Goal: Task Accomplishment & Management: Complete application form

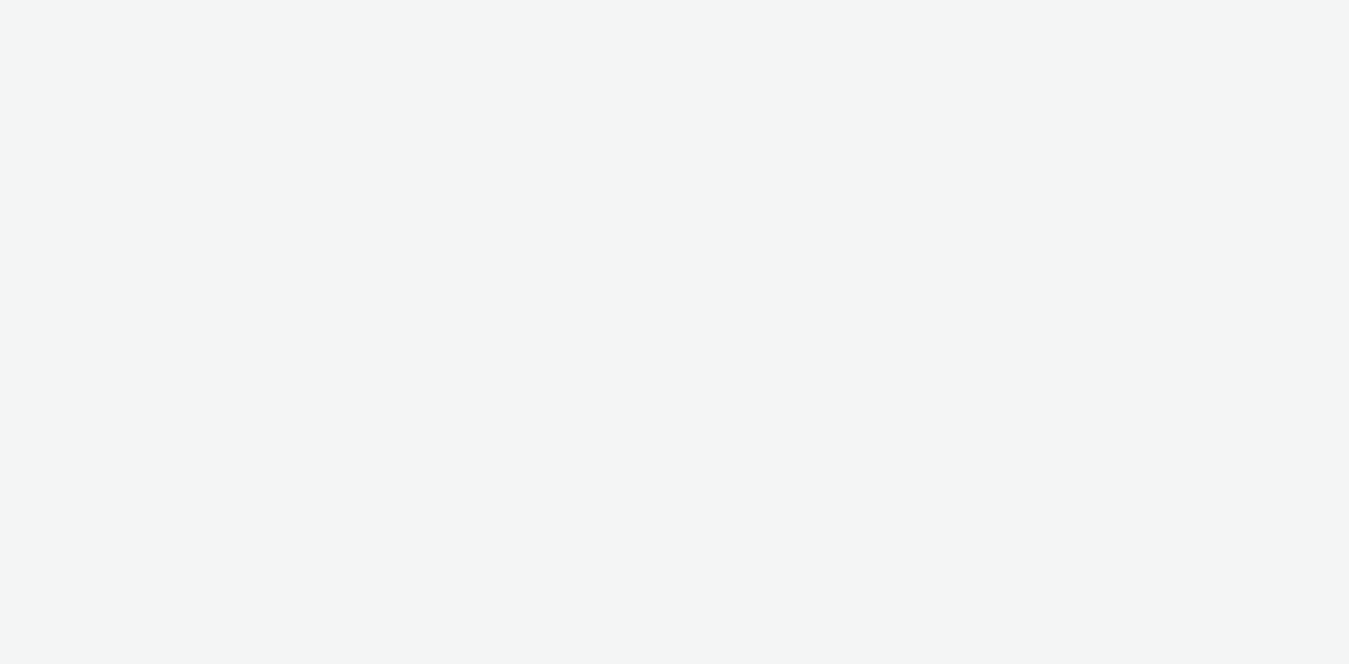
select select "2fc77e36-bb93-4aa3-9dff-dcb08e02eac6"
select select "1eb1e436-ff10-4439-ac20-4e17fcc0c996"
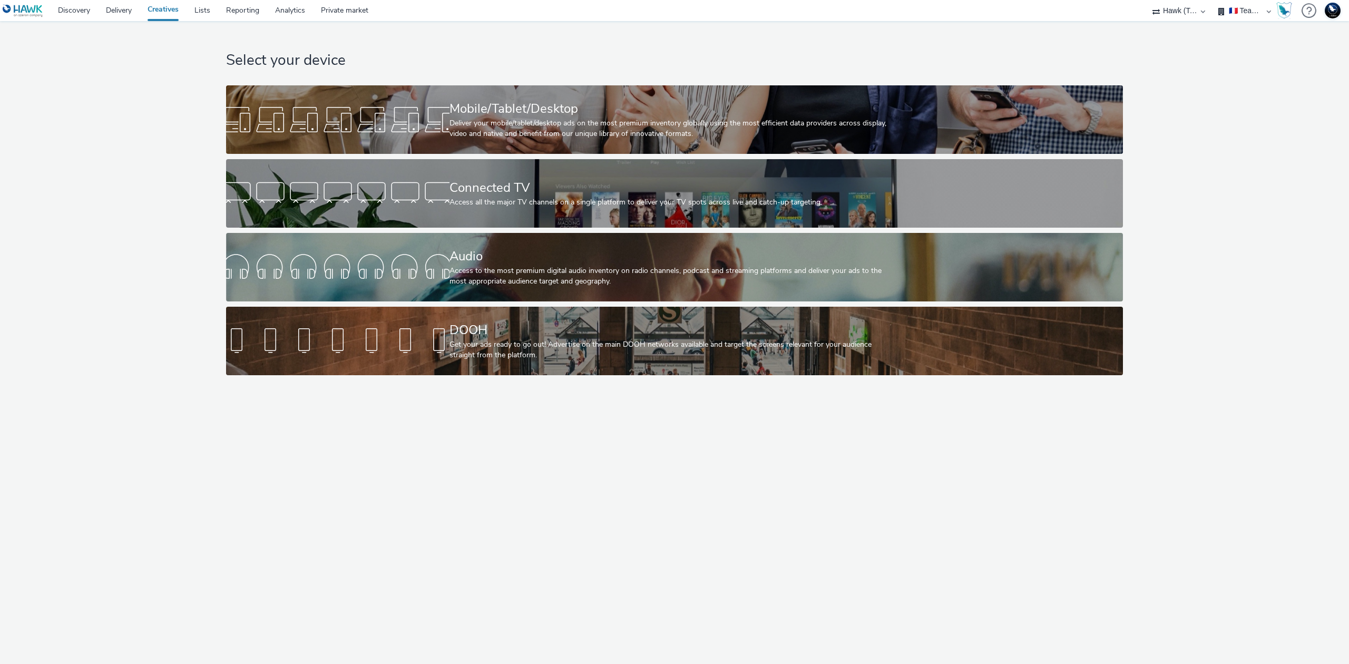
click at [1210, 476] on div "Select your device Mobile/Tablet/Desktop Deliver your mobile/tablet/desktop ads…" at bounding box center [674, 342] width 1349 height 643
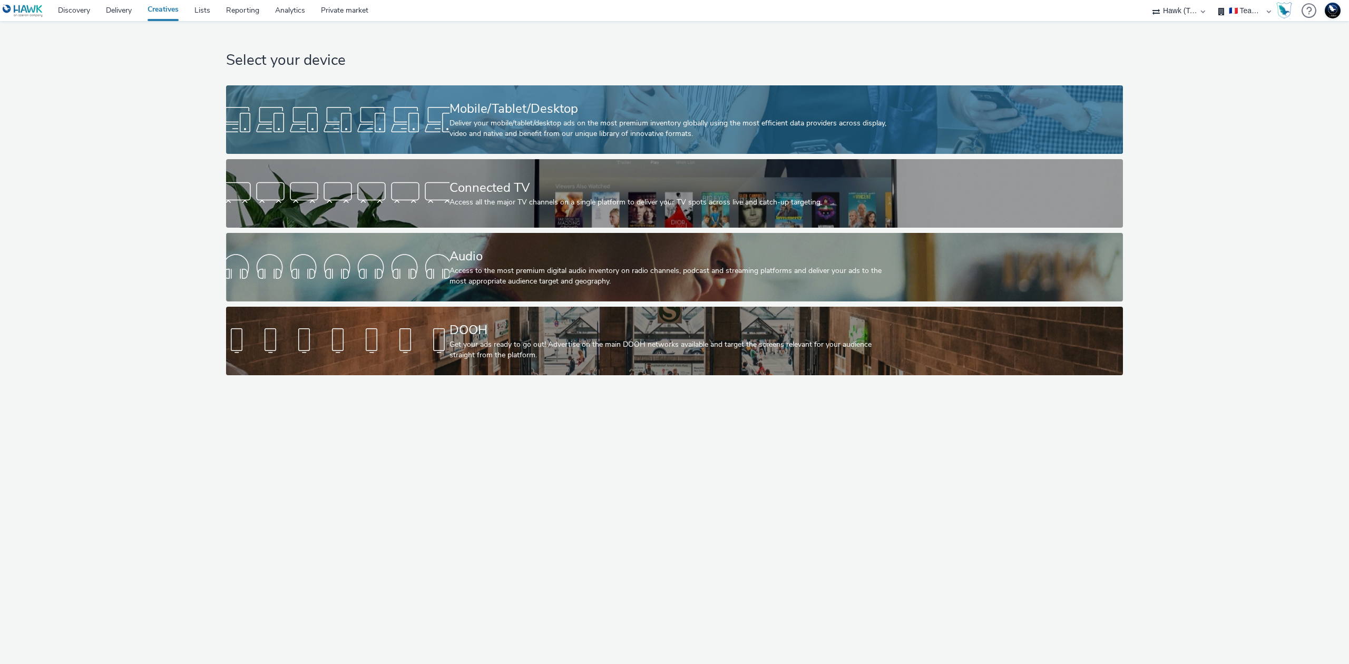
click at [772, 126] on div "Deliver your mobile/tablet/desktop ads on the most premium inventory globally u…" at bounding box center [672, 129] width 446 height 22
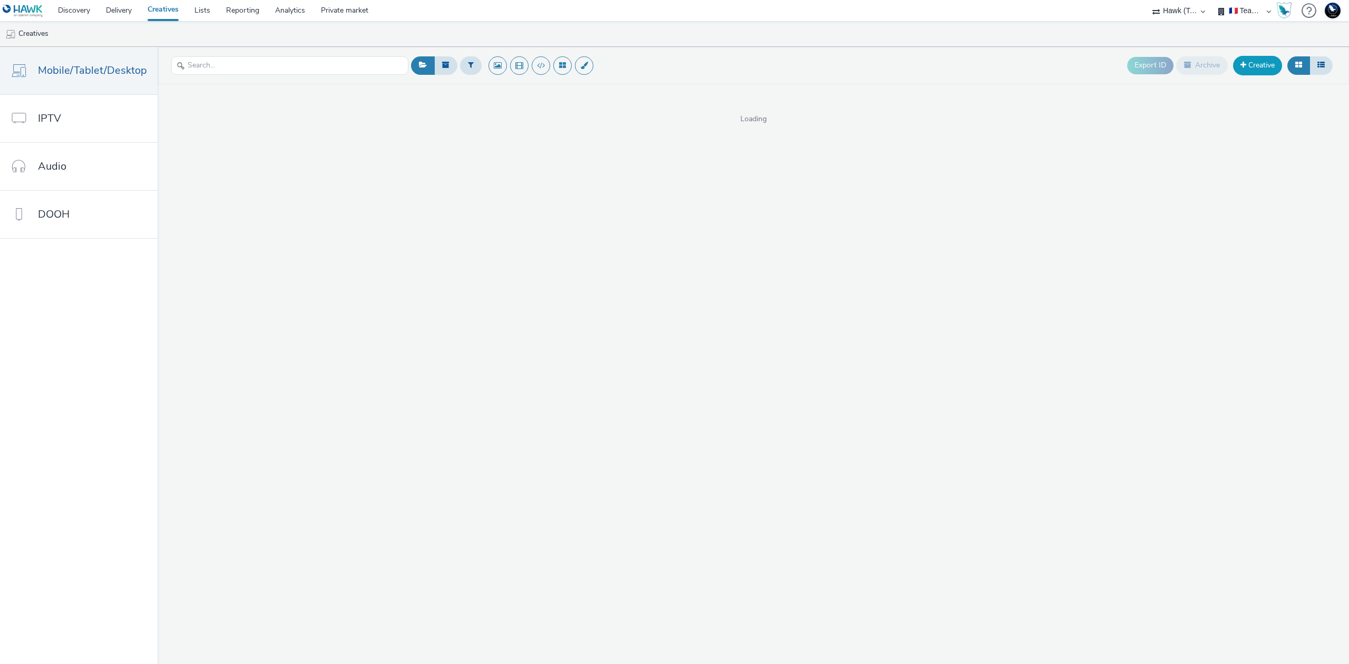
click at [1251, 71] on link "Creative" at bounding box center [1257, 65] width 49 height 19
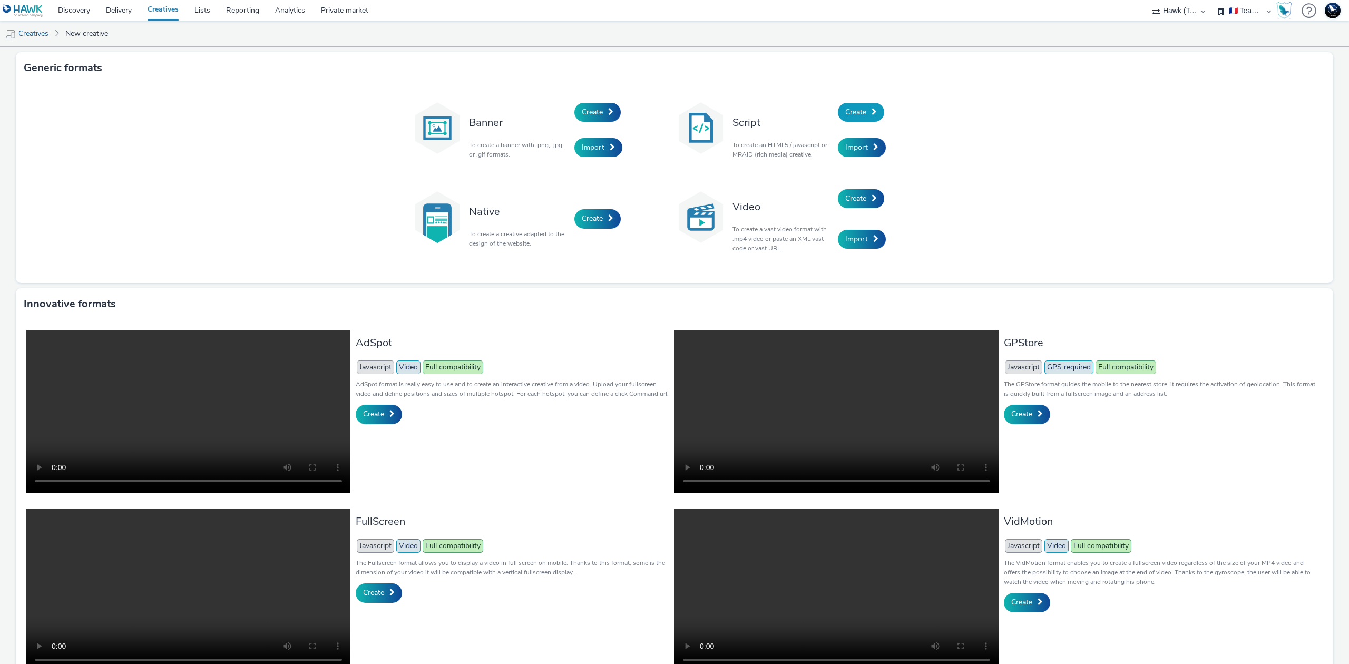
click at [857, 110] on span "Create" at bounding box center [855, 112] width 21 height 10
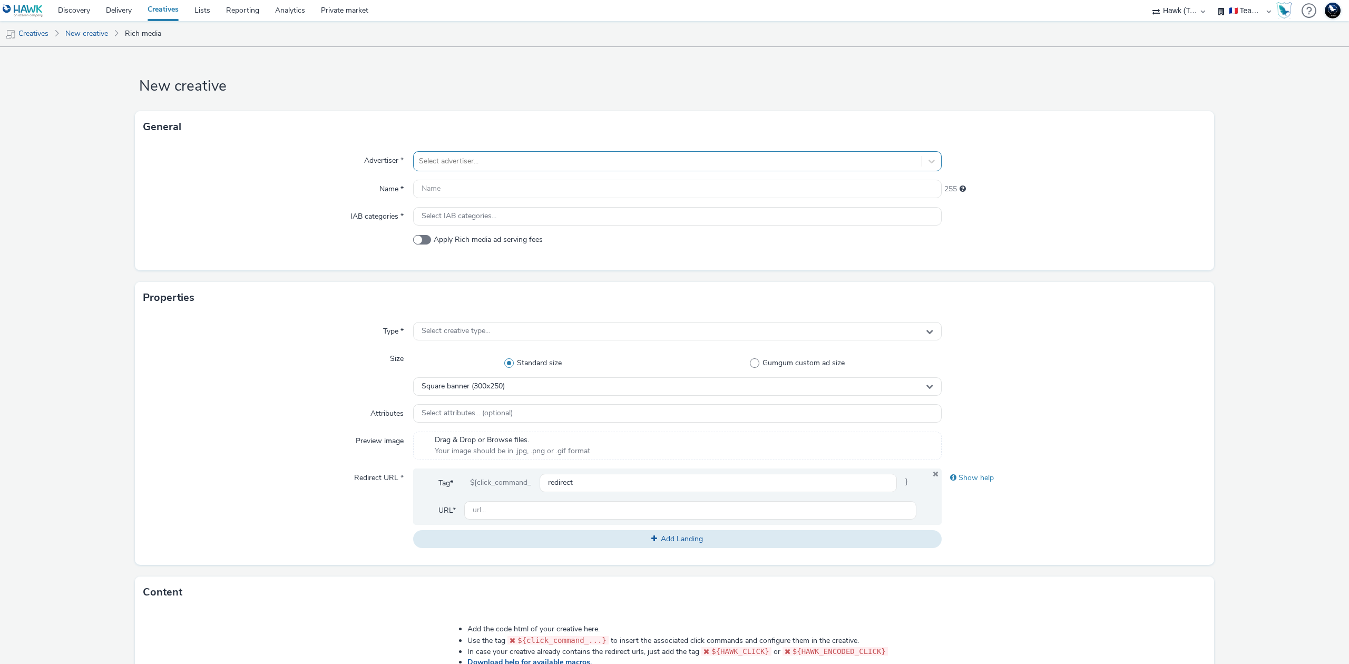
click at [721, 160] on div at bounding box center [667, 161] width 497 height 13
type input "git"
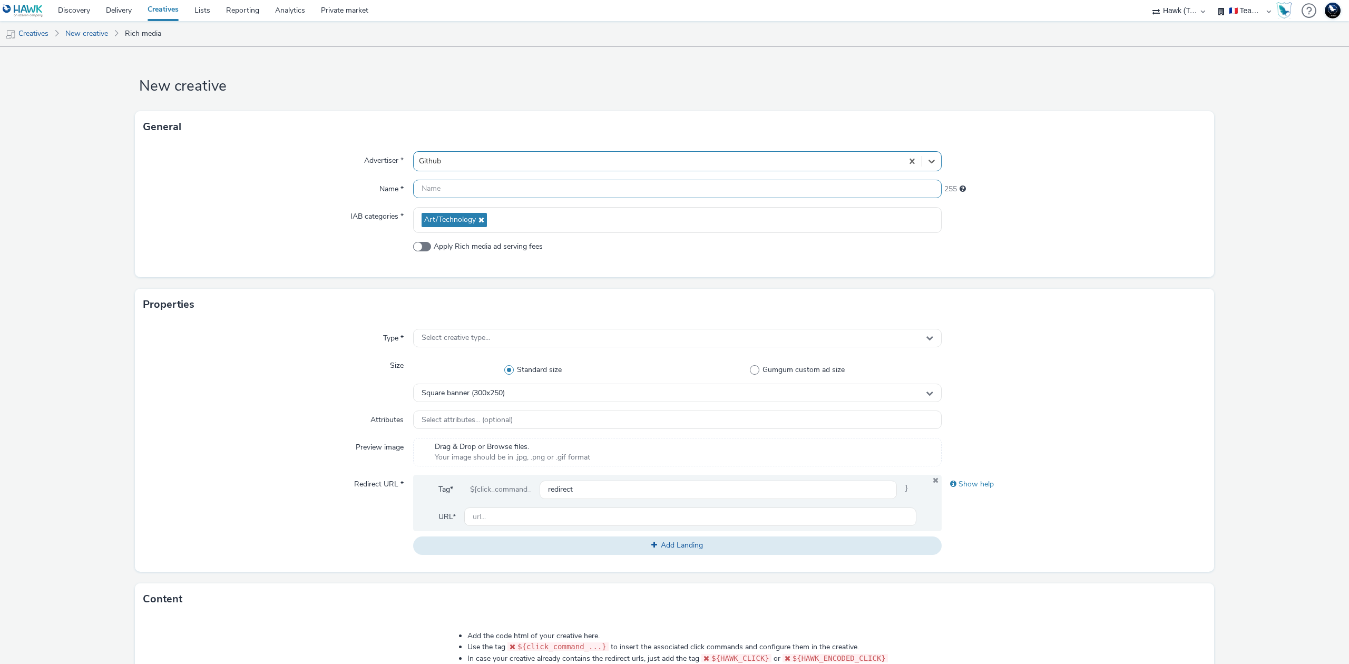
click at [705, 191] on input "text" at bounding box center [677, 189] width 528 height 18
type input "TEST CREA GDB"
click at [709, 340] on div "Select creative type..." at bounding box center [677, 338] width 528 height 18
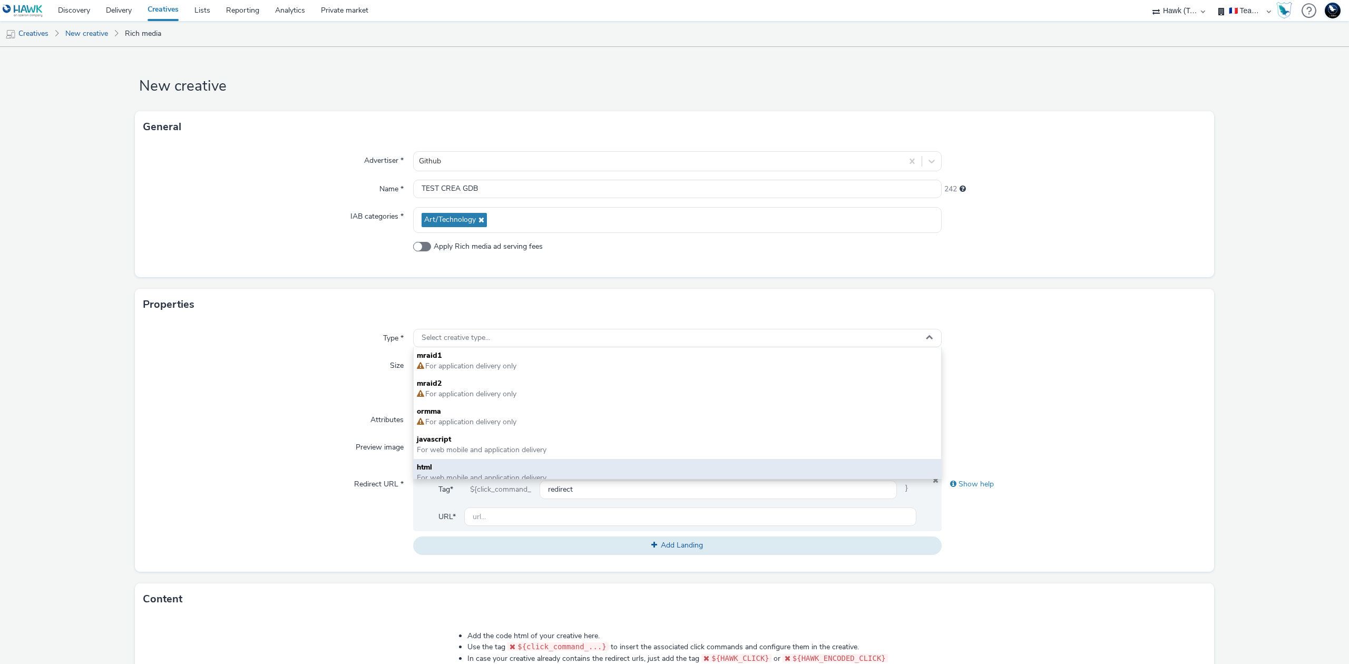
click at [634, 468] on span "html" at bounding box center [677, 467] width 521 height 11
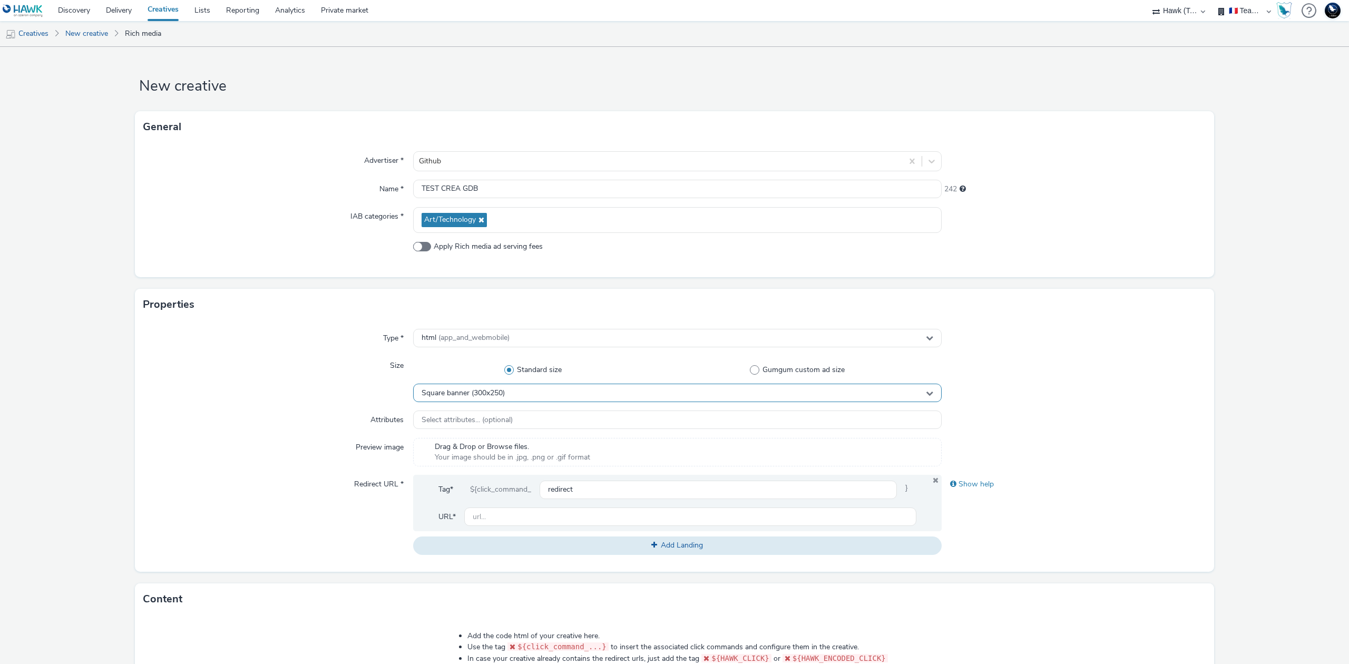
click at [625, 395] on div "Square banner (300x250)" at bounding box center [677, 393] width 528 height 18
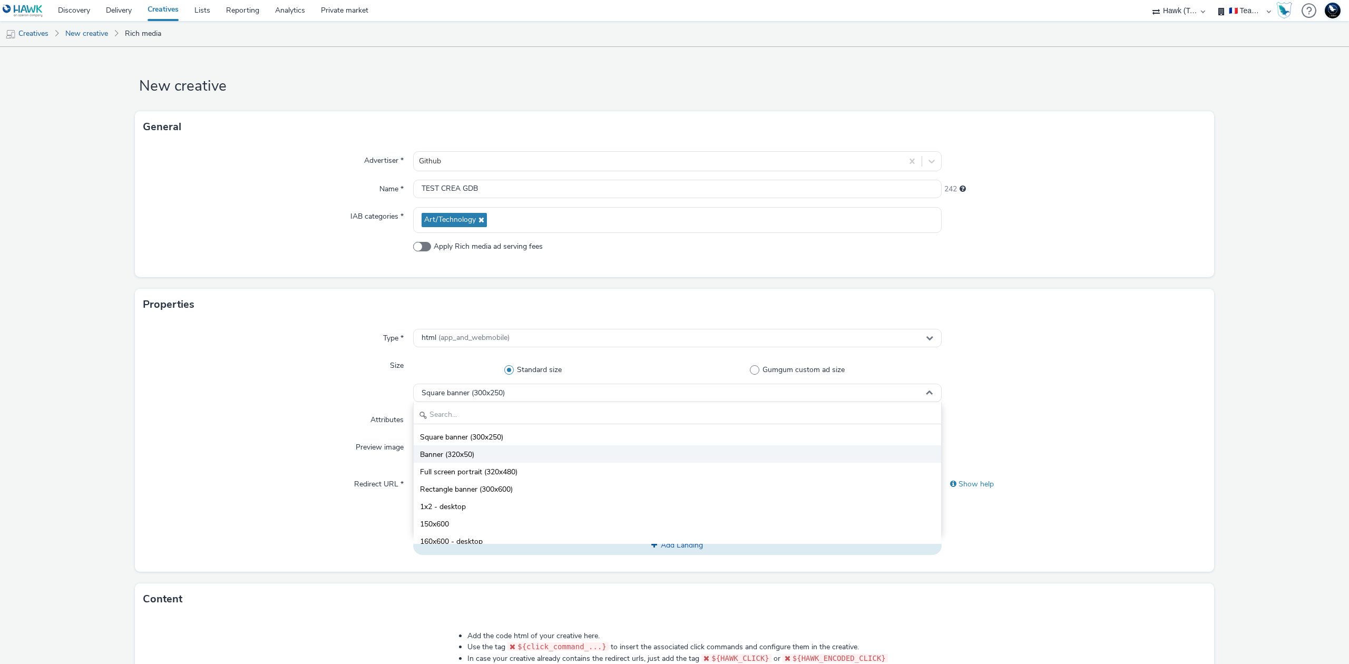
click at [601, 461] on li "Banner (320x50)" at bounding box center [677, 453] width 527 height 17
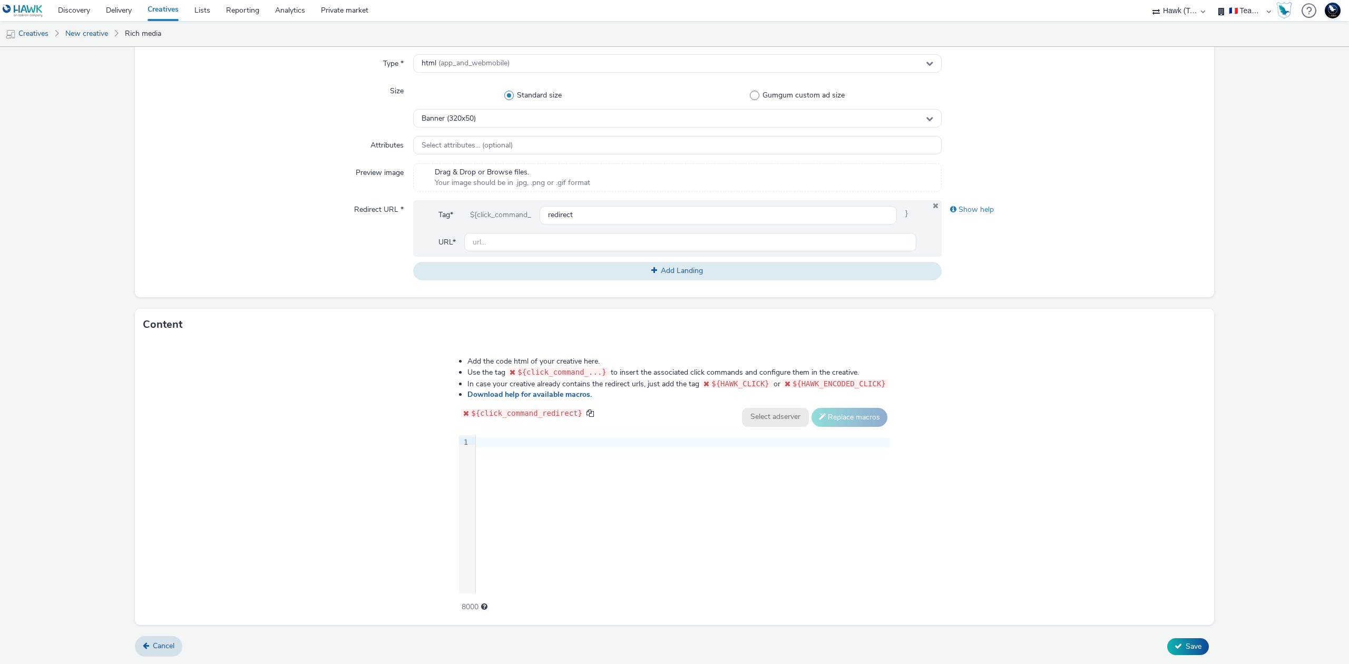
scroll to position [275, 0]
click at [823, 449] on div "9 1 ›" at bounding box center [674, 514] width 431 height 158
click at [825, 445] on div at bounding box center [683, 442] width 414 height 11
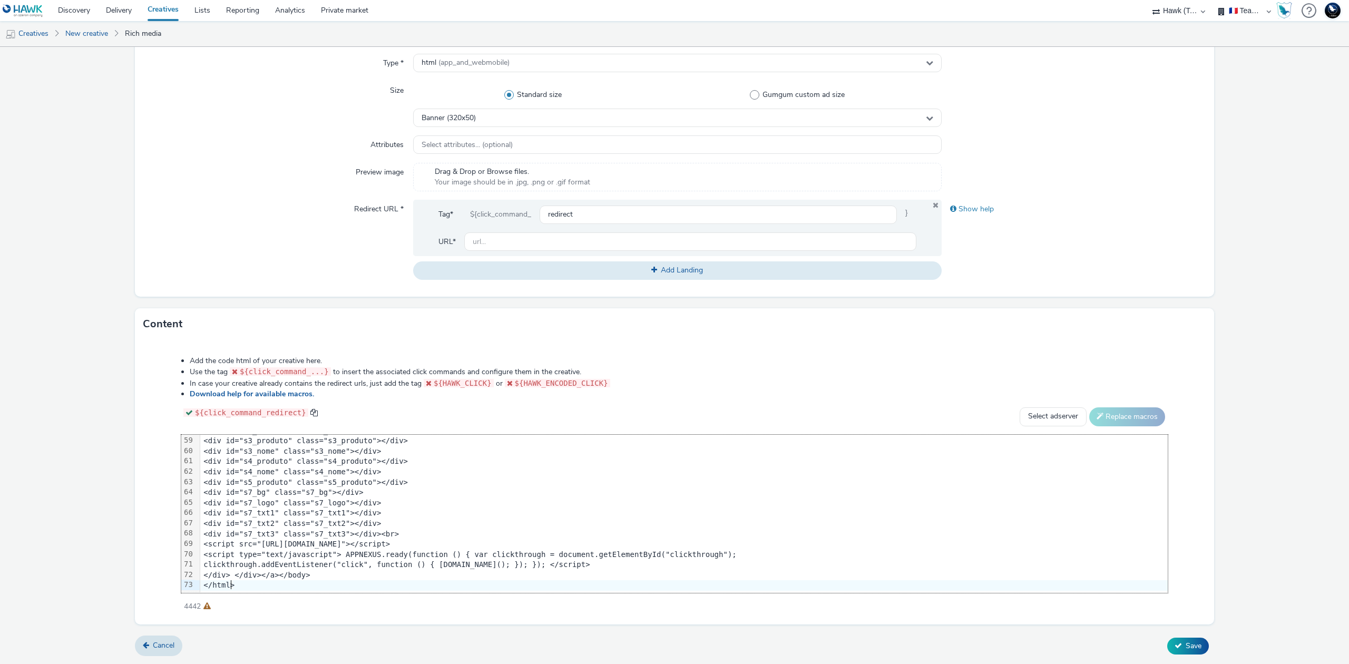
scroll to position [610, 0]
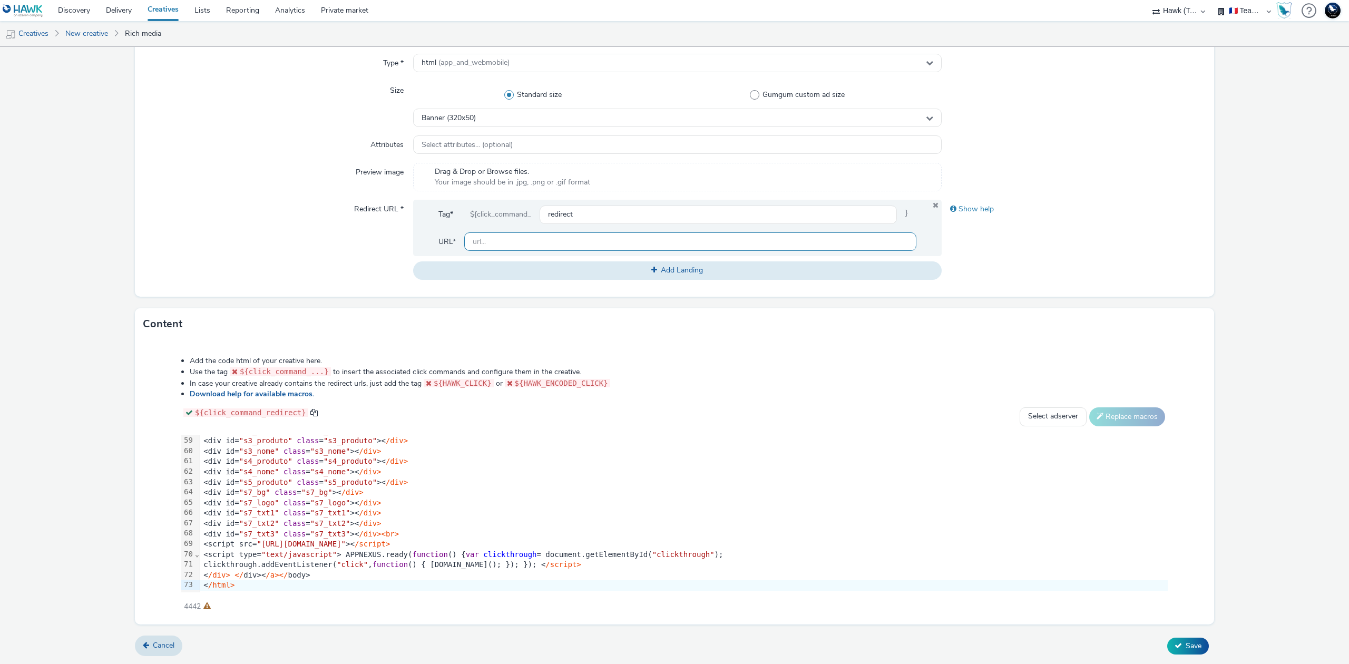
click at [536, 243] on input "text" at bounding box center [690, 241] width 452 height 18
paste input "[URL][DOMAIN_NAME]"
type input "[URL][DOMAIN_NAME]"
click at [1186, 650] on span "Save" at bounding box center [1194, 646] width 16 height 10
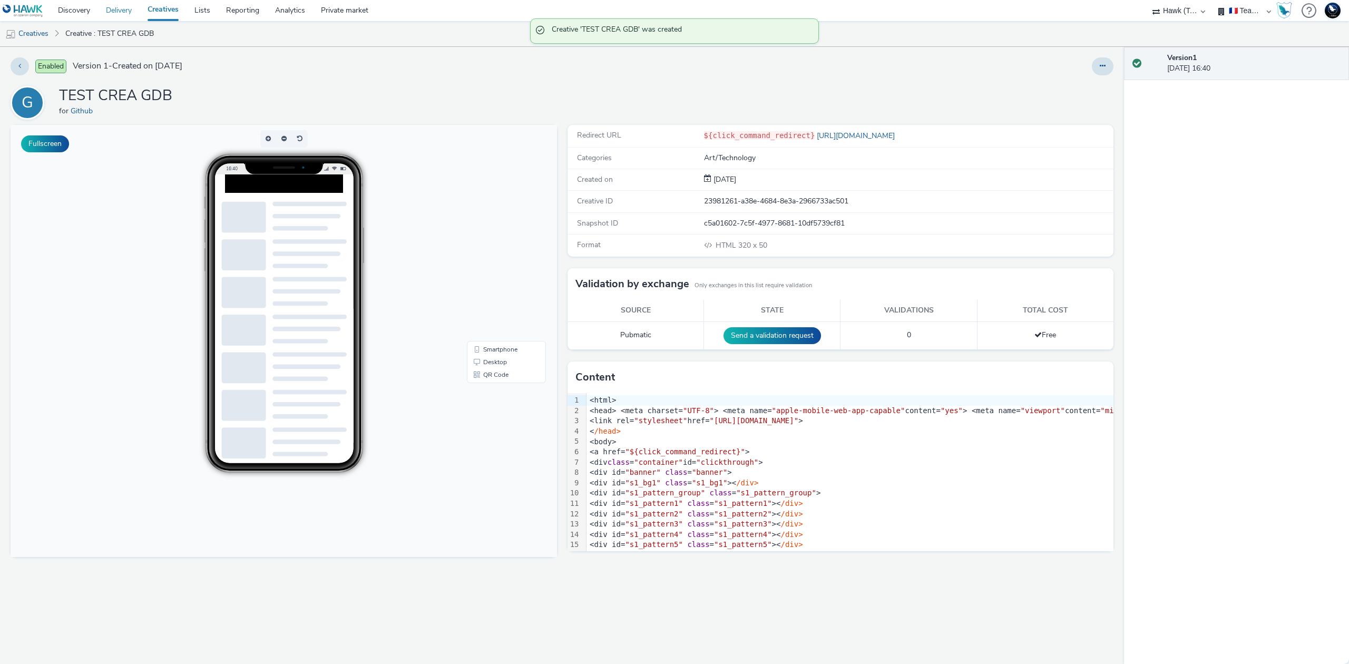
click at [106, 6] on link "Delivery" at bounding box center [119, 10] width 42 height 21
